Goal: Task Accomplishment & Management: Use online tool/utility

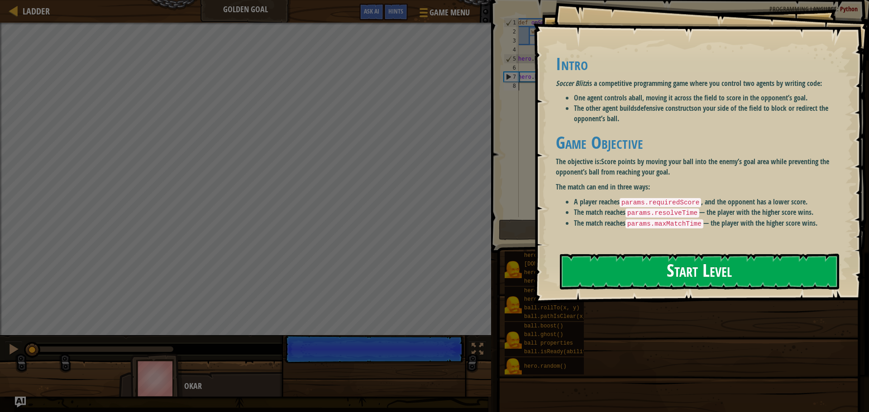
click at [604, 267] on button "Start Level" at bounding box center [699, 272] width 279 height 36
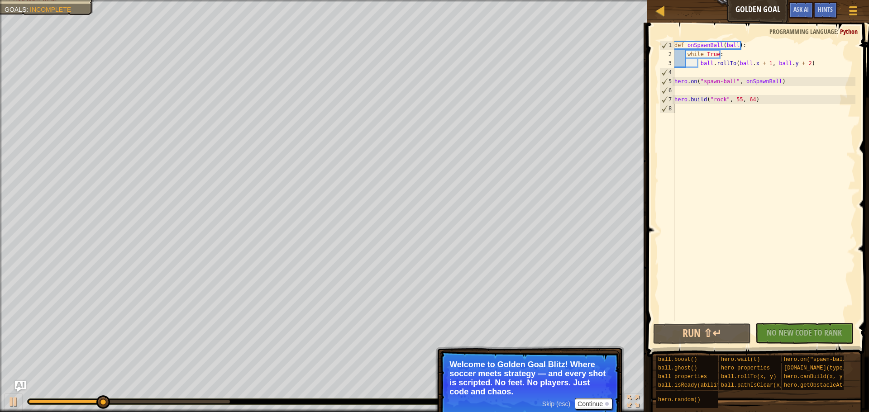
click at [799, 335] on div "No New Code to Rank Rank My Game! Submitting... Submitted for Ranking Failed to…" at bounding box center [800, 333] width 98 height 21
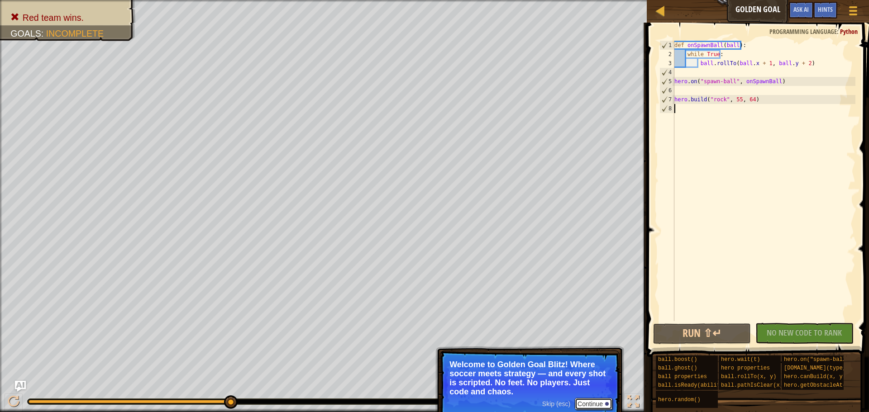
click at [595, 409] on button "Continue" at bounding box center [594, 404] width 38 height 12
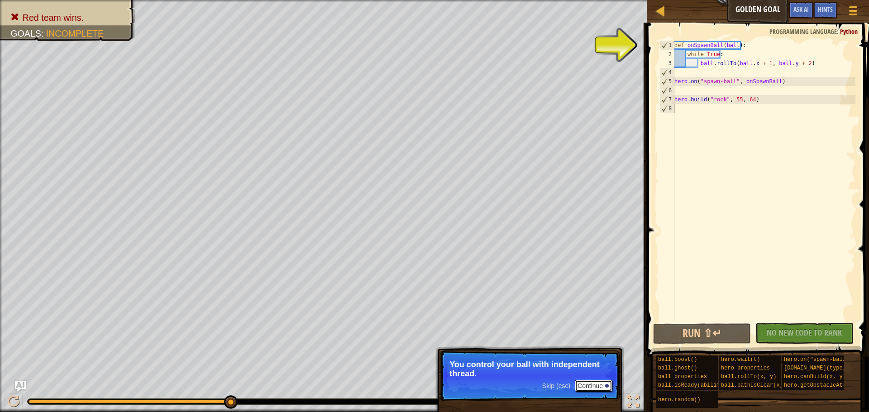
click at [589, 387] on button "Continue" at bounding box center [594, 386] width 38 height 12
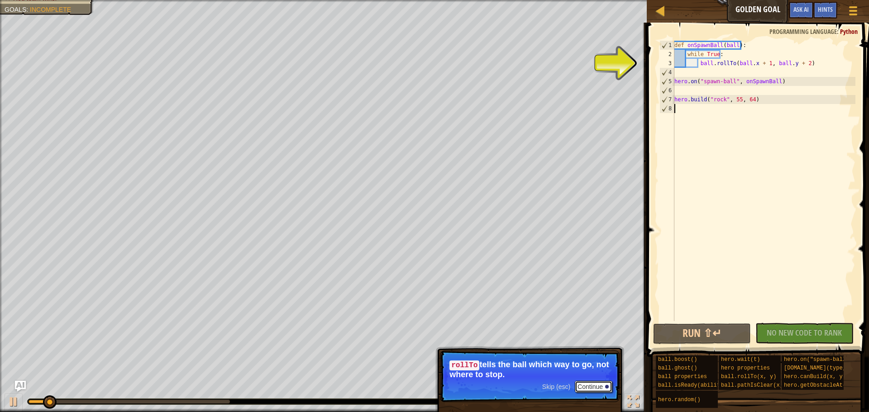
click at [591, 382] on button "Continue" at bounding box center [594, 387] width 38 height 12
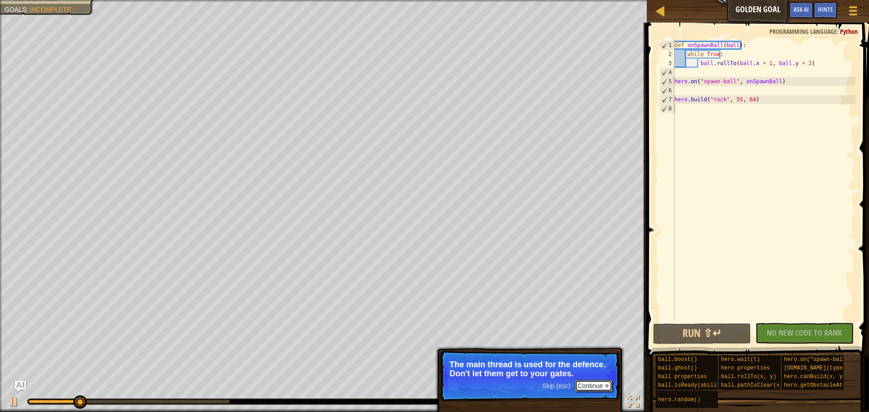
click at [584, 386] on button "Continue" at bounding box center [594, 386] width 38 height 12
click at [601, 388] on button "Continue" at bounding box center [594, 386] width 38 height 12
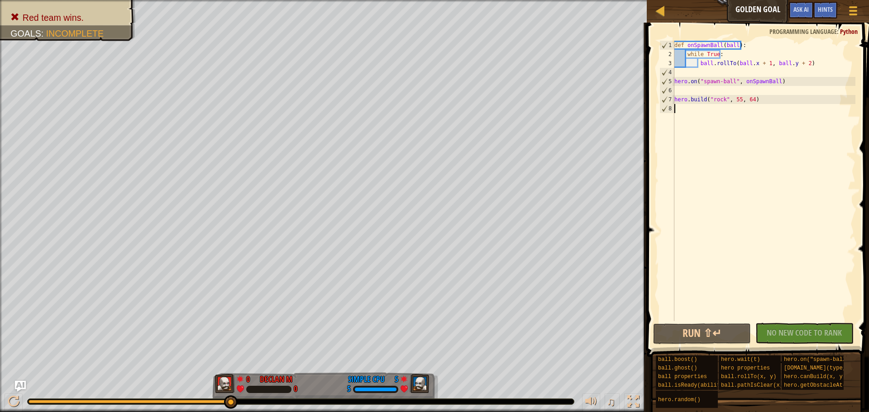
click at [801, 62] on div "def onSpawnBall ( ball ) : while True : ball . rollTo ( ball . x + 1 , ball . y…" at bounding box center [763, 190] width 183 height 299
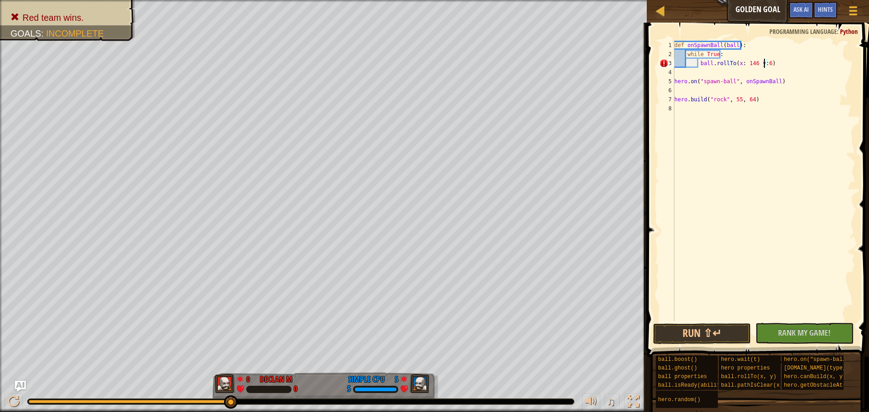
scroll to position [4, 8]
type textarea "ball.rollTo(x: 146 y:66)"
click at [786, 334] on span "Rank My Game!" at bounding box center [804, 332] width 52 height 11
click at [694, 336] on button "Run ⇧↵" at bounding box center [702, 334] width 98 height 21
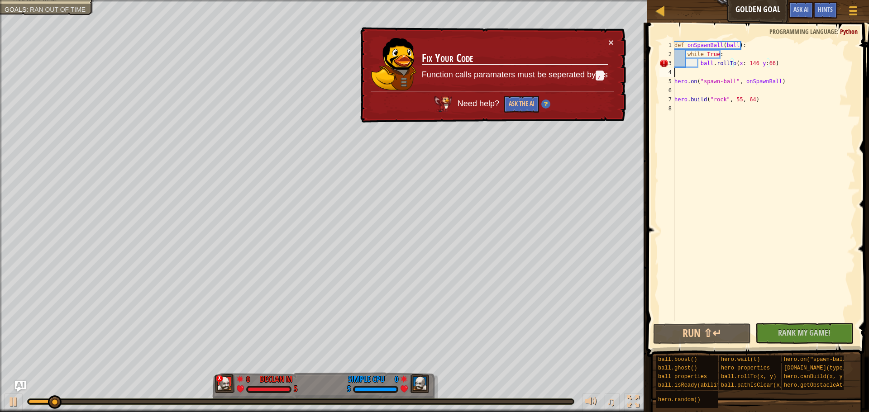
click at [751, 68] on div "def onSpawnBall ( ball ) : while True : ball . rollTo ( x : 146 y : 66 ) hero .…" at bounding box center [763, 190] width 183 height 299
click at [751, 65] on div "def onSpawnBall ( ball ) : while True : ball . rollTo ( x : 146 y : 66 ) hero .…" at bounding box center [763, 190] width 183 height 299
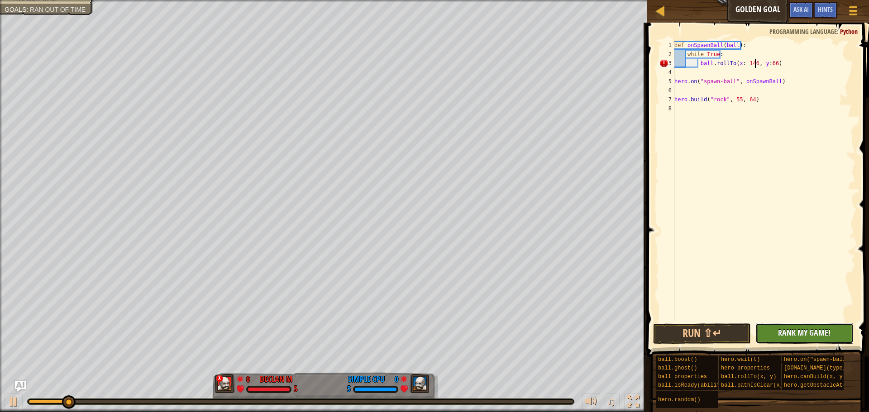
click at [778, 338] on span "Rank My Game!" at bounding box center [804, 332] width 52 height 11
click at [745, 336] on button "Run ⇧↵" at bounding box center [702, 334] width 98 height 21
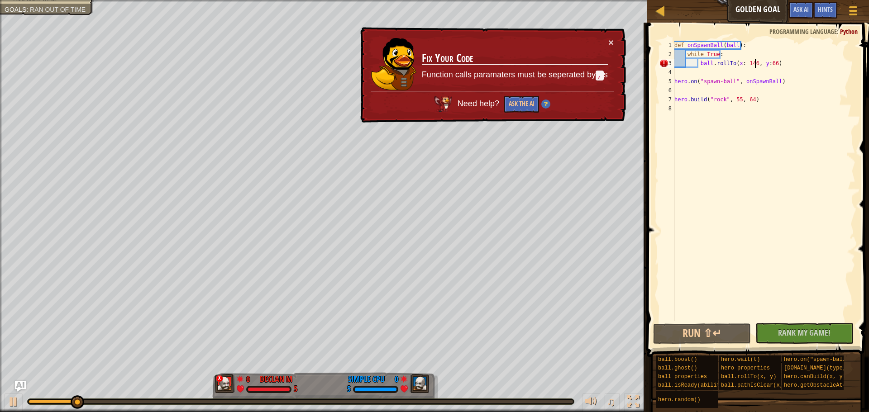
click at [755, 67] on div "def onSpawnBall ( ball ) : while True : ball . rollTo ( x : 146 , y : 66 ) hero…" at bounding box center [763, 190] width 183 height 299
click at [759, 66] on div "def onSpawnBall ( ball ) : while True : ball . rollTo ( x : 146 , y : 66 ) hero…" at bounding box center [763, 190] width 183 height 299
type textarea "ball.rollTo(x: 146,y:66)"
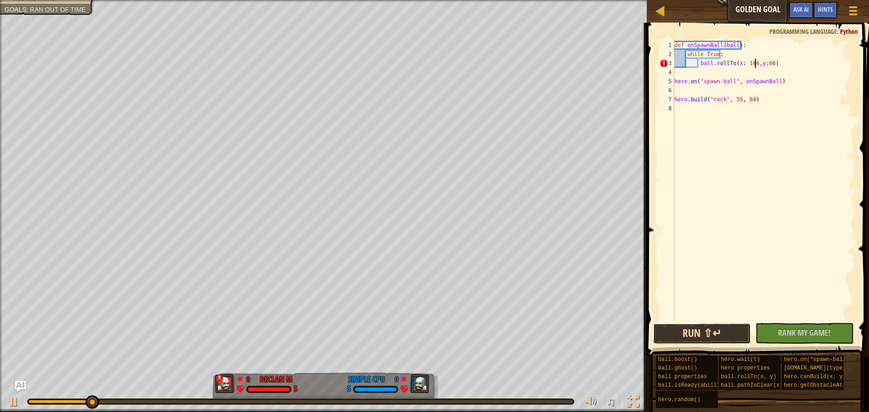
click at [723, 330] on button "Run ⇧↵" at bounding box center [702, 334] width 98 height 21
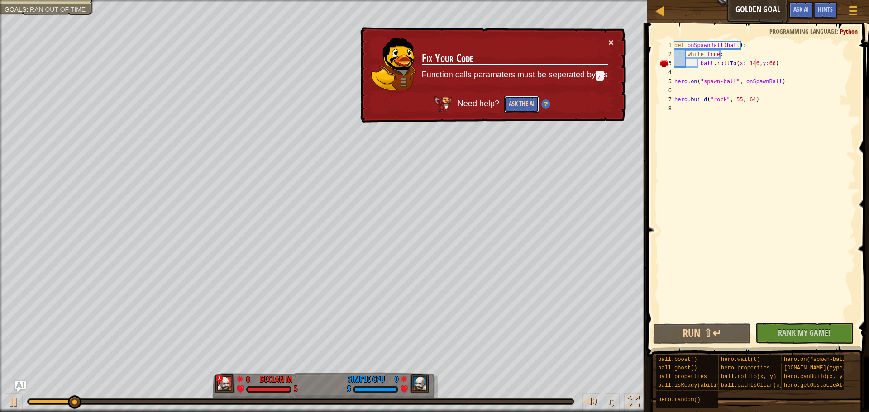
click at [512, 107] on button "Ask the AI" at bounding box center [521, 104] width 35 height 17
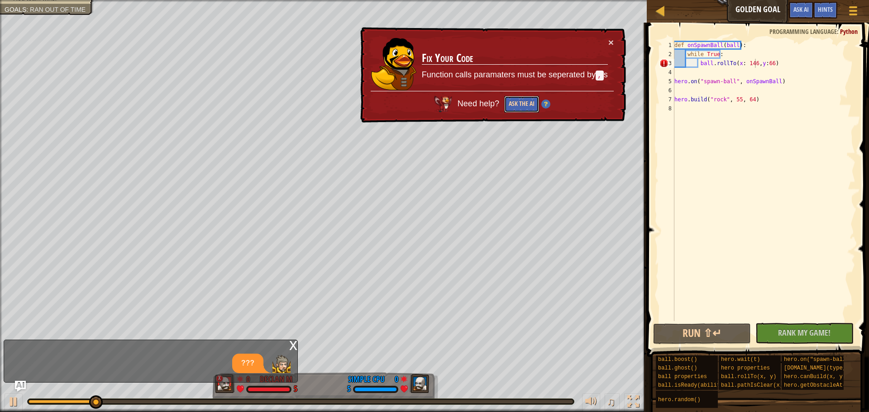
click at [515, 108] on button "Ask the AI" at bounding box center [521, 104] width 35 height 17
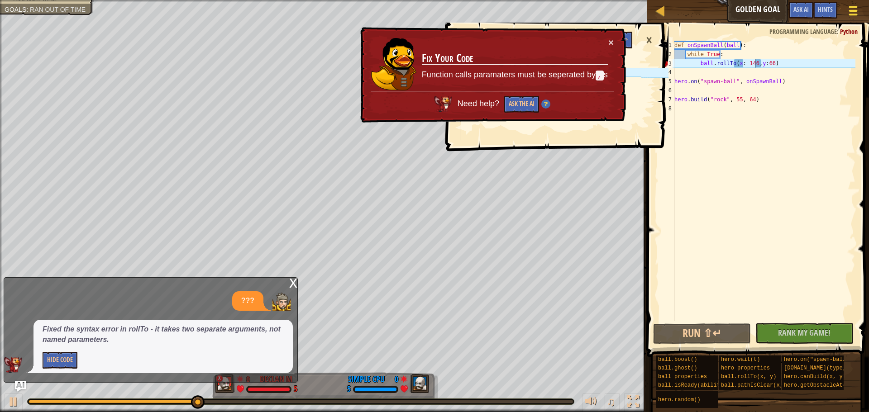
click at [856, 8] on span at bounding box center [853, 7] width 9 height 2
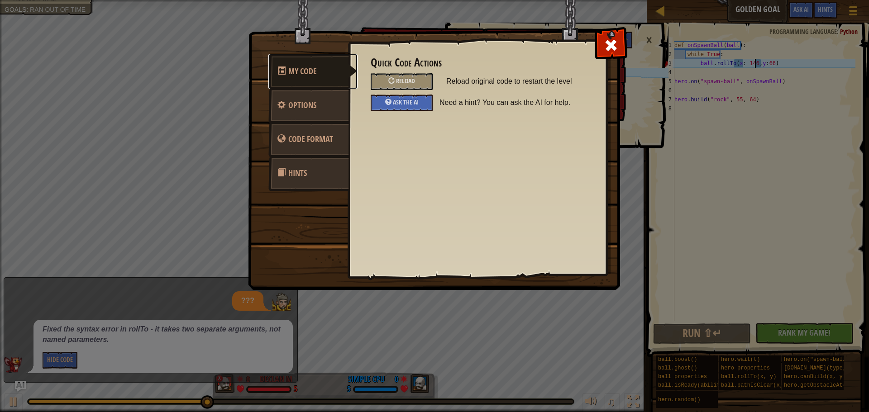
click at [307, 78] on link "My Code" at bounding box center [312, 71] width 89 height 35
click at [596, 38] on div "Quick Code Actions Reload Reload original code to restart the level Ask the AI …" at bounding box center [477, 144] width 258 height 224
click at [615, 38] on span at bounding box center [611, 45] width 14 height 14
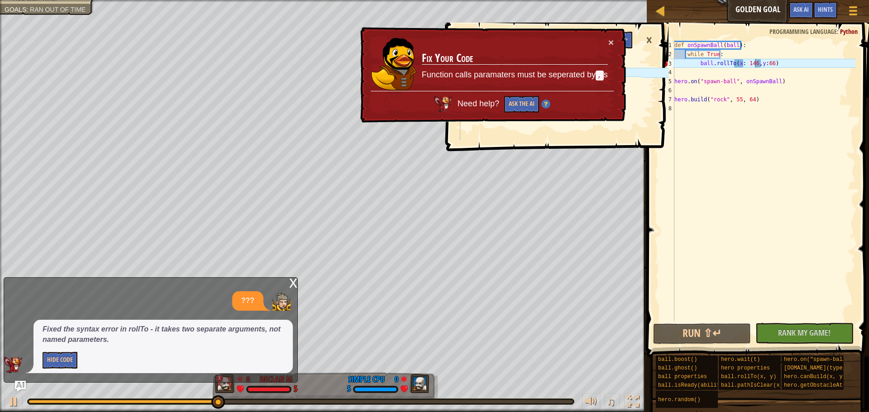
drag, startPoint x: 653, startPoint y: 37, endPoint x: 643, endPoint y: 38, distance: 10.1
click at [652, 37] on div "×" at bounding box center [648, 40] width 15 height 21
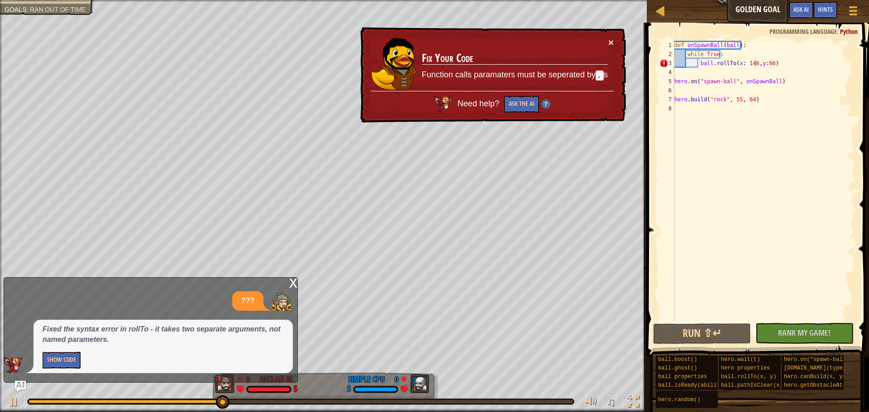
click at [609, 43] on button "×" at bounding box center [610, 43] width 5 height 10
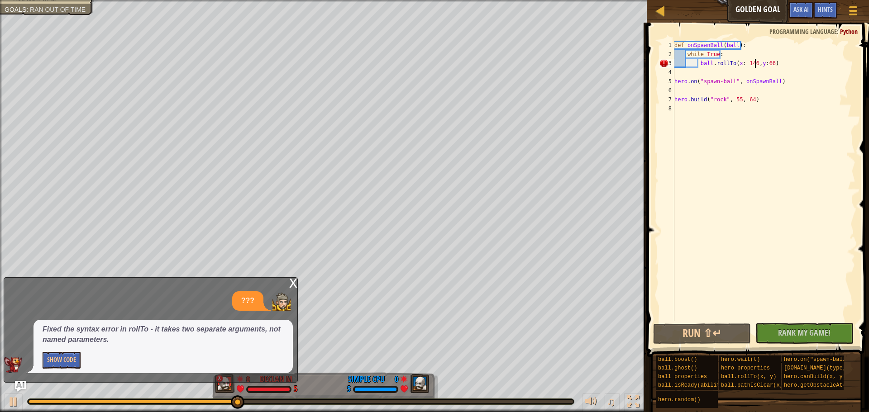
click at [293, 281] on div "x" at bounding box center [293, 282] width 8 height 9
